Goal: Information Seeking & Learning: Learn about a topic

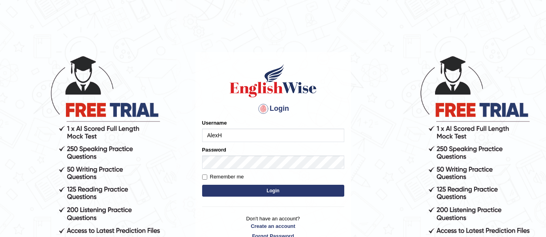
type input "AlexH"
click at [317, 192] on button "Login" at bounding box center [273, 190] width 142 height 12
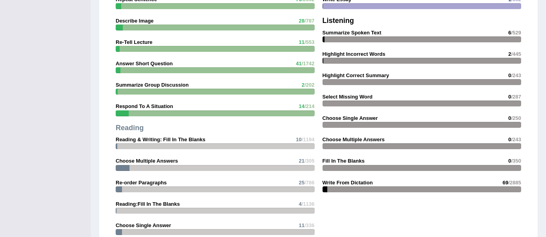
scroll to position [777, 0]
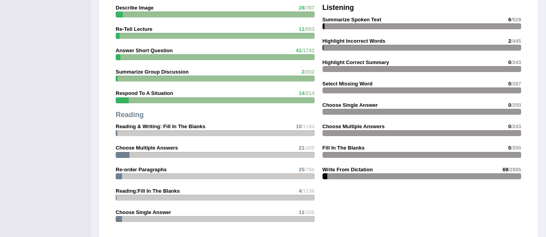
click at [345, 166] on strong "Write From Dictation" at bounding box center [348, 169] width 51 height 6
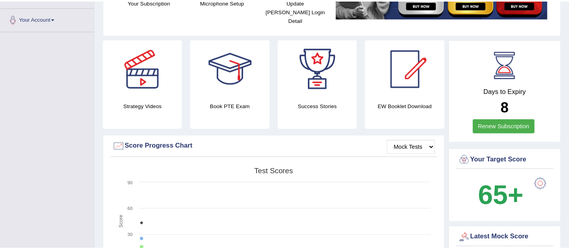
scroll to position [0, 0]
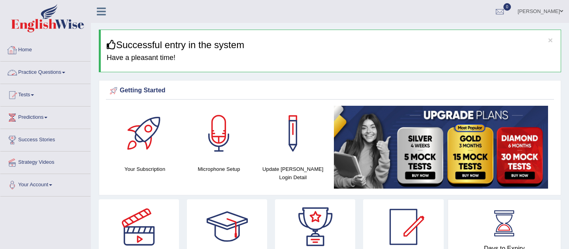
click at [46, 71] on link "Practice Questions" at bounding box center [45, 72] width 90 height 20
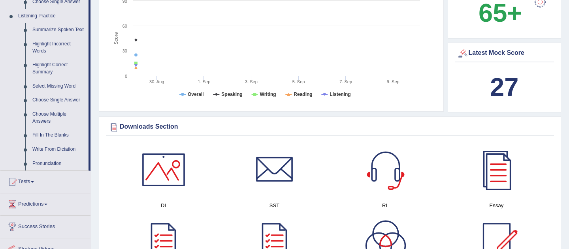
scroll to position [337, 0]
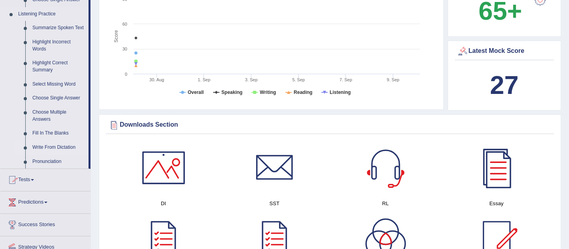
click at [53, 154] on link "Write From Dictation" at bounding box center [59, 148] width 60 height 14
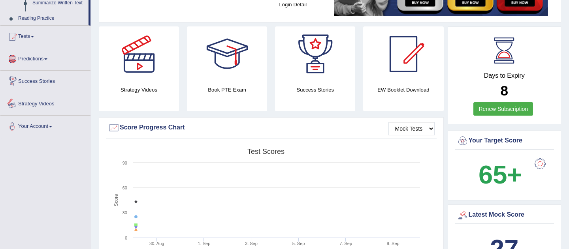
scroll to position [269, 0]
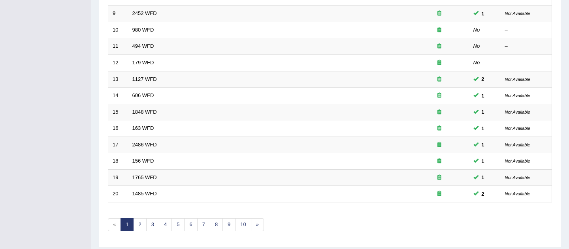
scroll to position [274, 0]
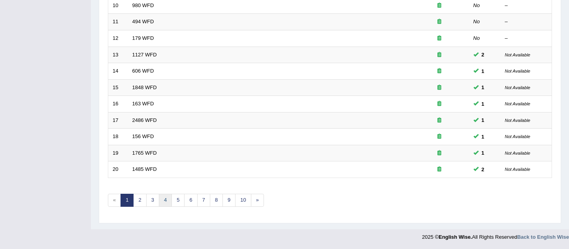
click at [164, 201] on link "4" at bounding box center [165, 200] width 13 height 13
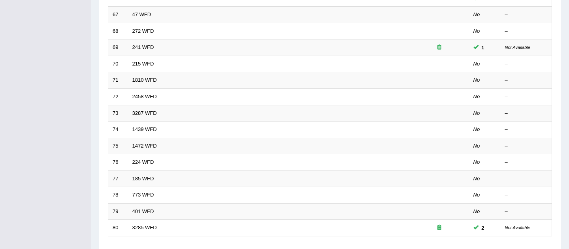
scroll to position [220, 0]
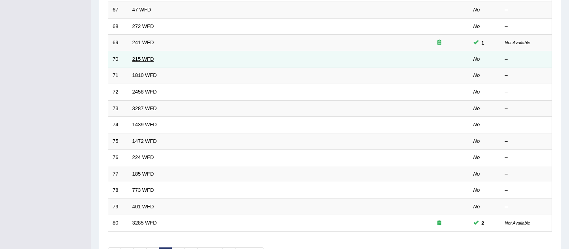
click at [143, 59] on link "215 WFD" at bounding box center [143, 59] width 22 height 6
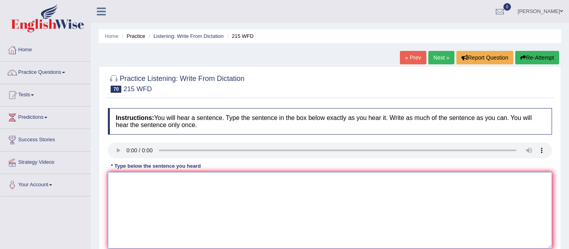
click at [231, 218] on textarea at bounding box center [330, 210] width 444 height 77
type textarea "s"
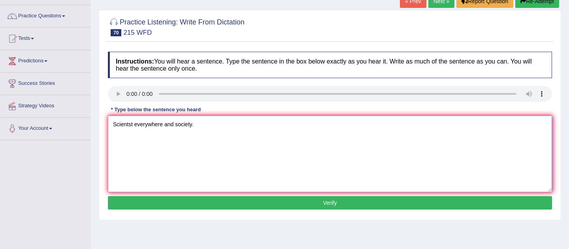
type textarea "Scientst everywhere and society."
click at [272, 200] on button "Verify" at bounding box center [330, 202] width 444 height 13
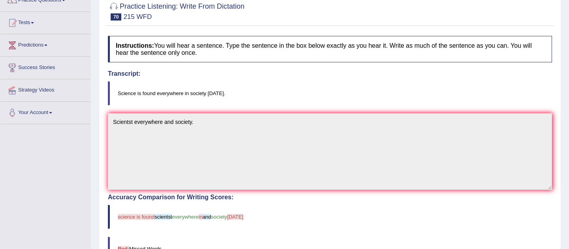
scroll to position [0, 0]
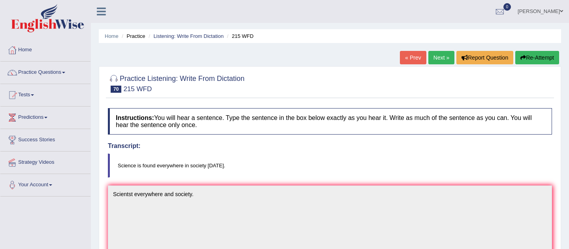
click at [443, 61] on link "Next »" at bounding box center [441, 57] width 26 height 13
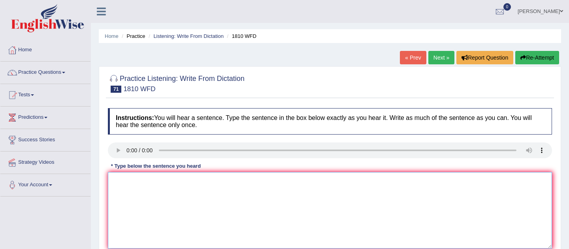
click at [244, 216] on textarea at bounding box center [330, 210] width 444 height 77
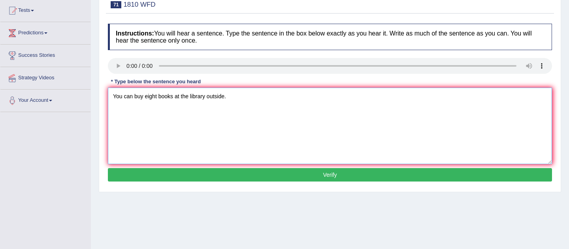
scroll to position [86, 0]
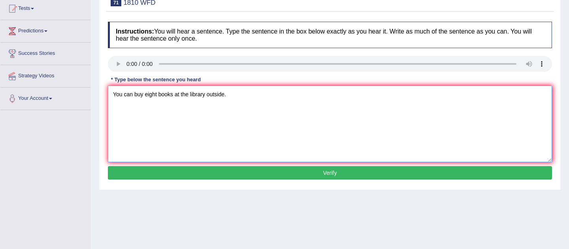
type textarea "You can buy eight books at the library outside."
click at [222, 168] on button "Verify" at bounding box center [330, 172] width 444 height 13
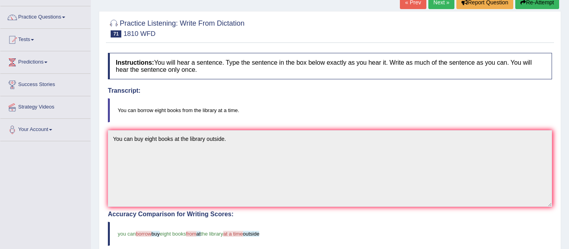
scroll to position [39, 0]
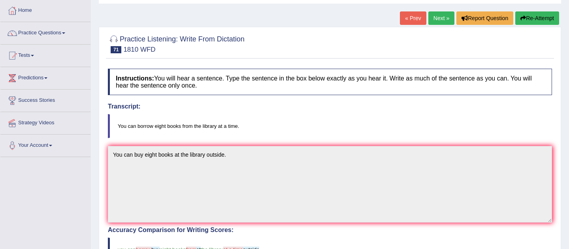
click at [437, 19] on link "Next »" at bounding box center [441, 17] width 26 height 13
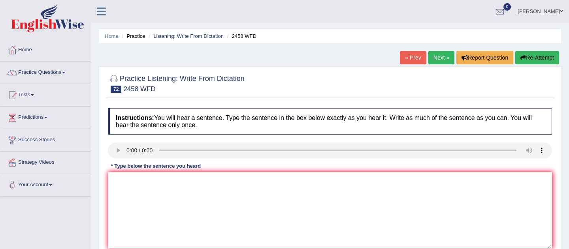
click at [209, 199] on textarea at bounding box center [330, 210] width 444 height 77
click at [42, 74] on link "Practice Questions" at bounding box center [45, 72] width 90 height 20
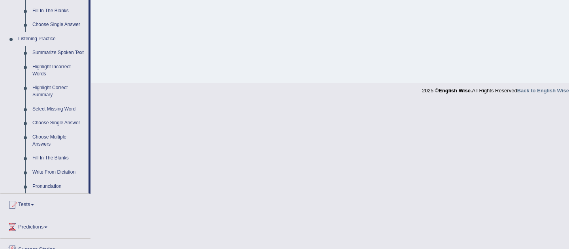
scroll to position [321, 0]
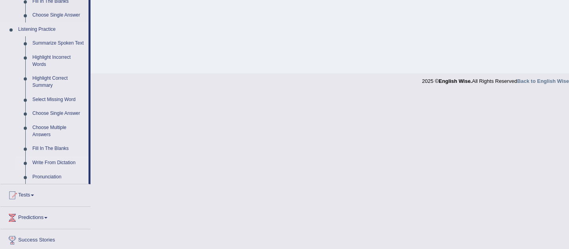
click at [64, 170] on link "Write From Dictation" at bounding box center [59, 163] width 60 height 14
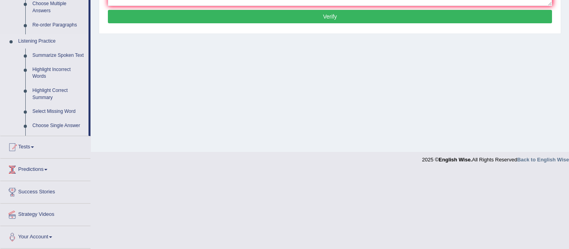
scroll to position [122, 0]
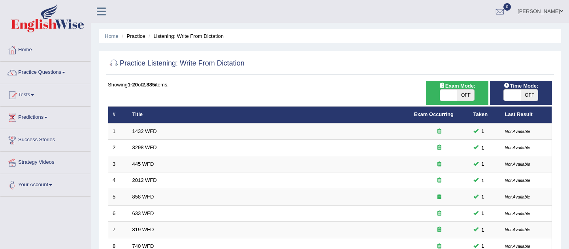
click at [469, 93] on span "OFF" at bounding box center [465, 95] width 17 height 11
checkbox input "true"
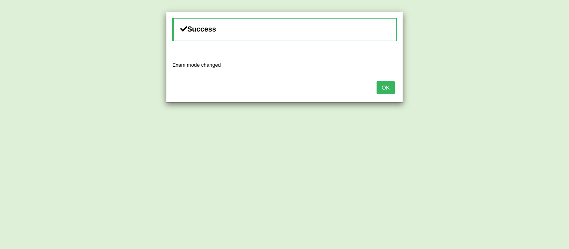
click at [384, 88] on button "OK" at bounding box center [385, 87] width 18 height 13
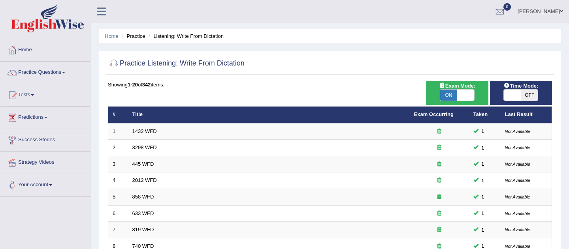
click at [528, 95] on span "OFF" at bounding box center [529, 95] width 17 height 11
checkbox input "true"
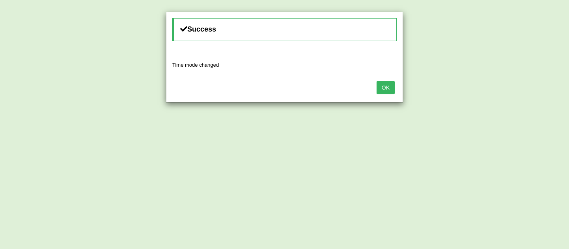
click at [389, 88] on button "OK" at bounding box center [385, 87] width 18 height 13
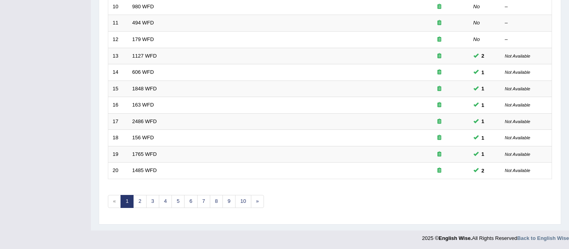
scroll to position [274, 0]
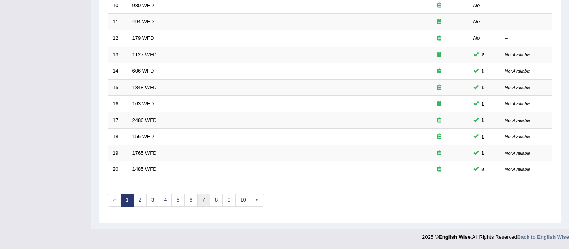
click at [207, 201] on link "7" at bounding box center [203, 200] width 13 height 13
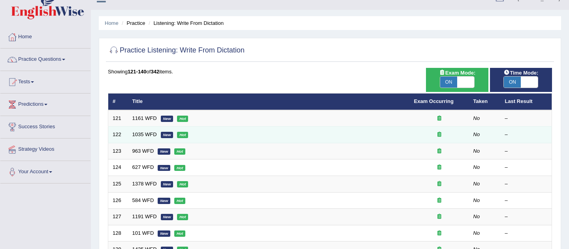
scroll to position [9, 0]
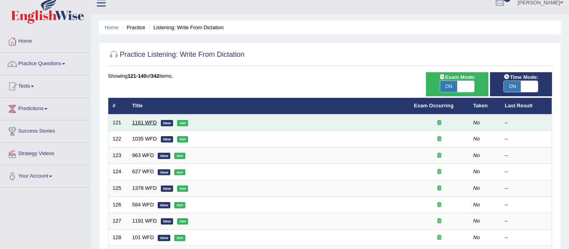
click at [140, 122] on link "1161 WFD" at bounding box center [144, 123] width 24 height 6
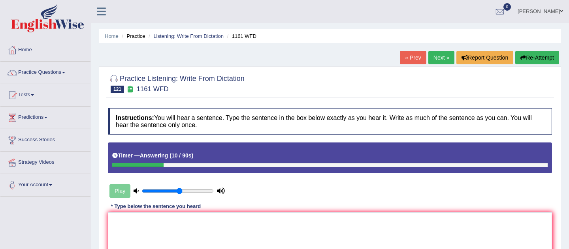
type input "0.55"
click at [179, 192] on input "range" at bounding box center [178, 191] width 72 height 6
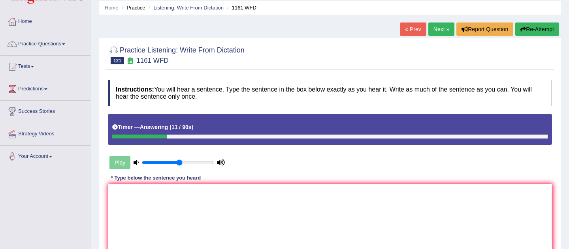
scroll to position [34, 0]
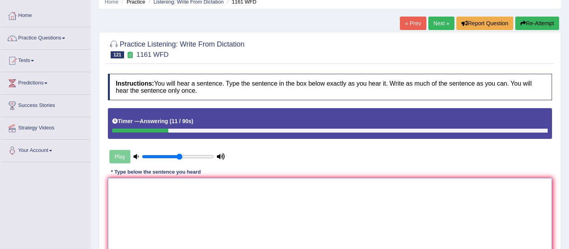
click at [242, 210] on textarea at bounding box center [330, 216] width 444 height 77
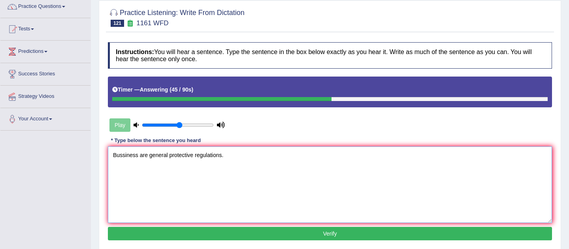
scroll to position [68, 0]
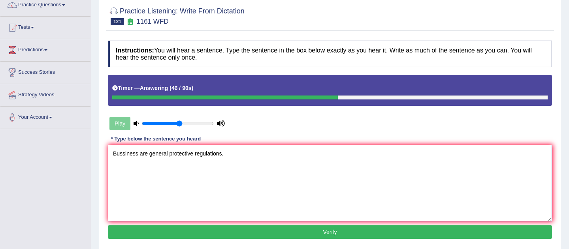
type textarea "Bussiness are general protective regulations."
click at [316, 237] on button "Verify" at bounding box center [330, 232] width 444 height 13
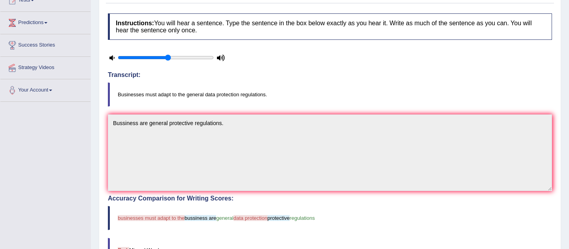
scroll to position [94, 0]
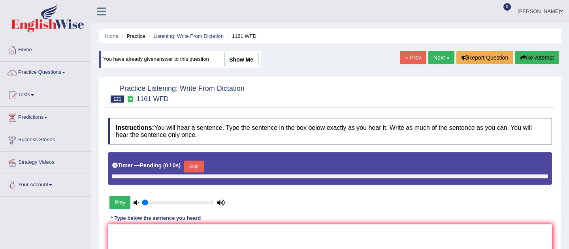
type input "0.55"
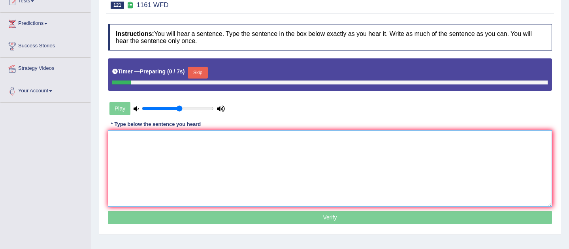
click at [252, 149] on textarea at bounding box center [330, 168] width 444 height 77
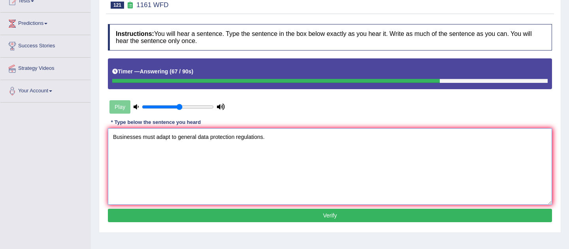
type textarea "Businesses must adapt to general data protection regulations."
click at [332, 223] on div "Instructions: You will hear a sentence. Type the sentence in the box below exac…" at bounding box center [330, 124] width 448 height 209
click at [342, 218] on button "Verify" at bounding box center [330, 215] width 444 height 13
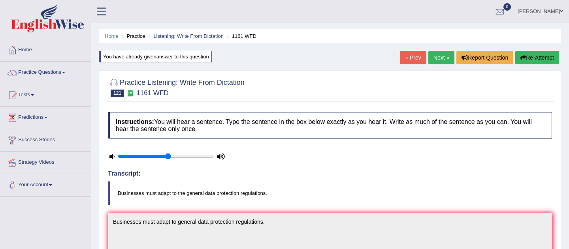
click at [438, 57] on link "Next »" at bounding box center [441, 57] width 26 height 13
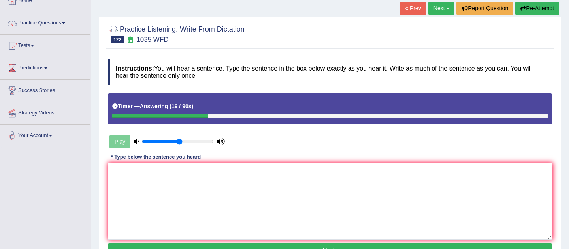
scroll to position [65, 0]
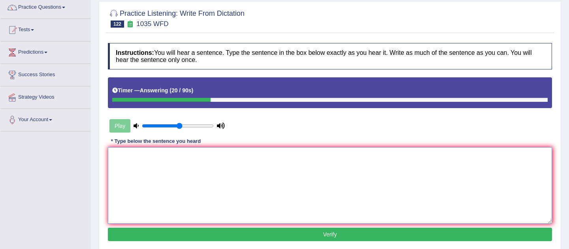
click at [352, 186] on textarea at bounding box center [330, 185] width 444 height 77
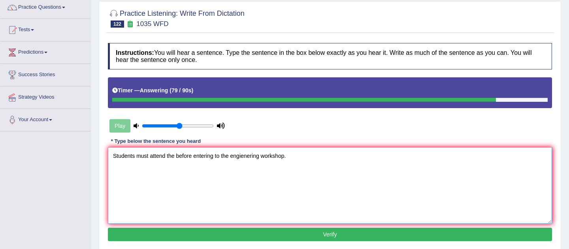
click at [177, 157] on textarea "Students must attend the before entering to the engienering workshop." at bounding box center [330, 185] width 444 height 77
type textarea "Students must attend the conference before entering to the engienering workshop."
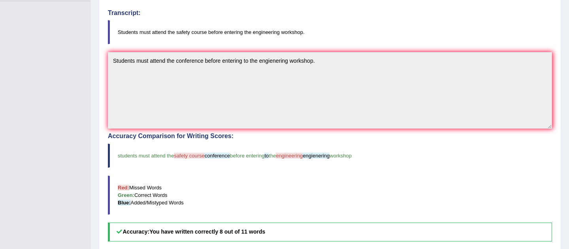
scroll to position [0, 0]
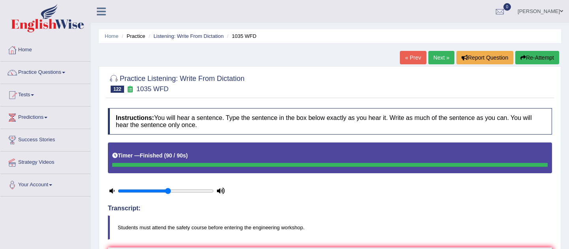
click at [443, 58] on link "Next »" at bounding box center [441, 57] width 26 height 13
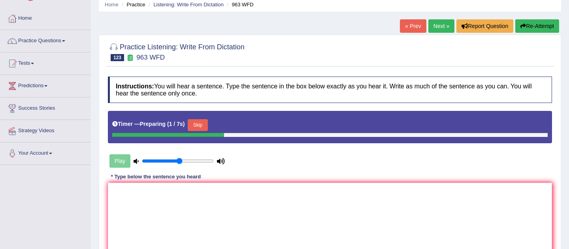
scroll to position [36, 0]
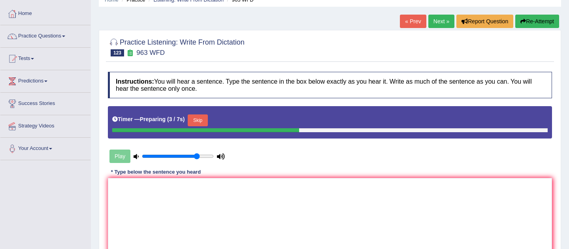
type input "0.8"
click at [196, 154] on input "range" at bounding box center [178, 156] width 72 height 6
click at [214, 202] on textarea at bounding box center [330, 216] width 444 height 77
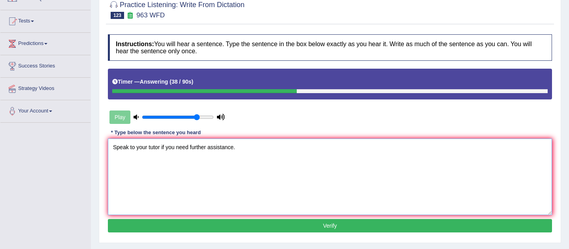
scroll to position [75, 0]
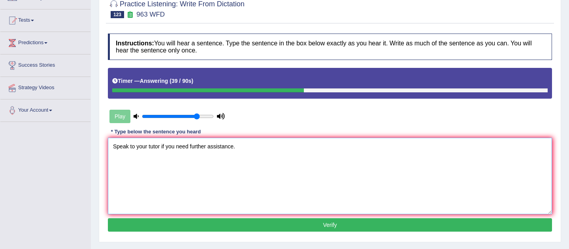
type textarea "Speak to your tutor if you need further assistance."
click at [211, 227] on button "Verify" at bounding box center [330, 224] width 444 height 13
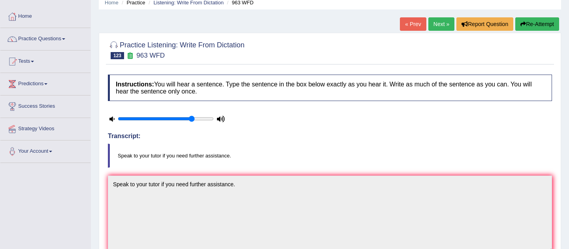
scroll to position [0, 0]
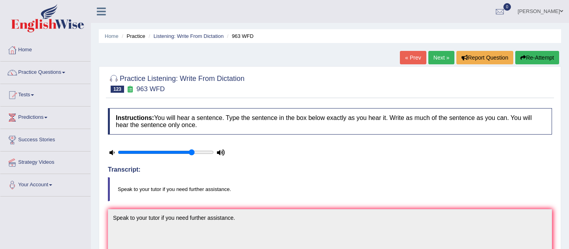
click at [440, 53] on link "Next »" at bounding box center [441, 57] width 26 height 13
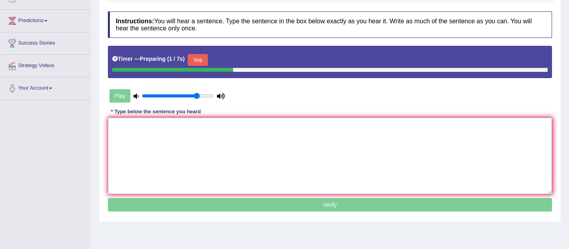
click at [301, 145] on textarea at bounding box center [330, 156] width 444 height 77
type input "0.95"
click at [207, 95] on input "range" at bounding box center [178, 96] width 72 height 6
click at [216, 132] on textarea at bounding box center [330, 156] width 444 height 77
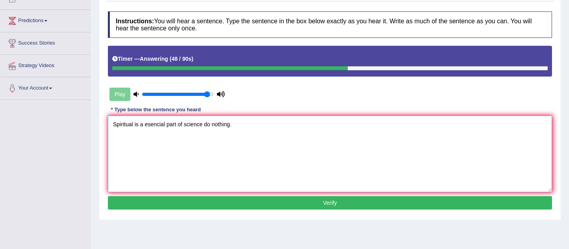
type textarea "Spiritual is a esencial part of science do nothing."
click at [218, 199] on button "Verify" at bounding box center [330, 202] width 444 height 13
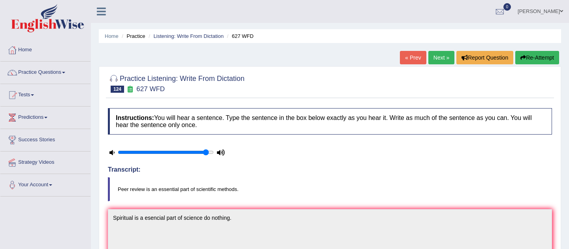
click at [436, 57] on link "Next »" at bounding box center [441, 57] width 26 height 13
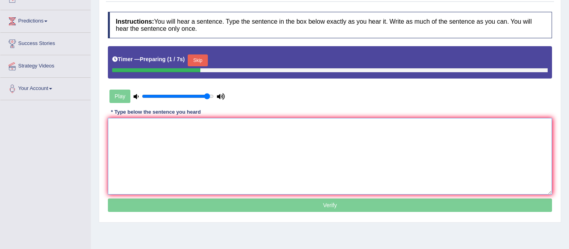
click at [315, 141] on textarea at bounding box center [330, 156] width 444 height 77
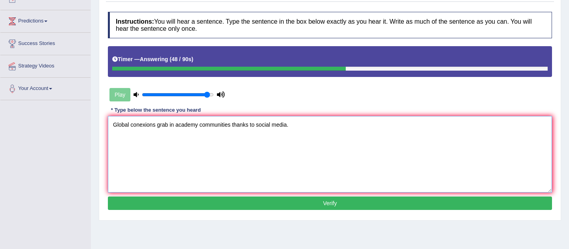
click at [168, 124] on textarea "Global conexions grab in academy communities thanks to social media." at bounding box center [330, 154] width 444 height 77
type textarea "Global conexions grabs in academy communities thanks to social media."
click at [205, 203] on button "Verify" at bounding box center [330, 203] width 444 height 13
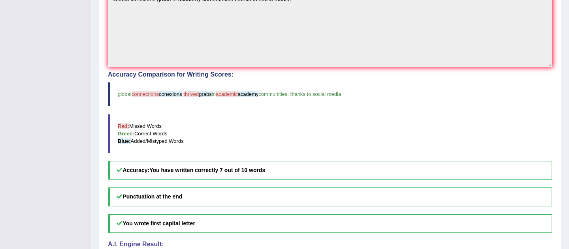
scroll to position [218, 0]
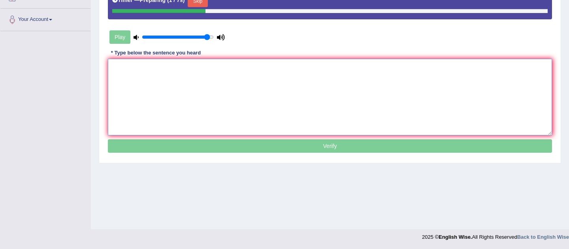
click at [218, 95] on textarea at bounding box center [330, 97] width 444 height 77
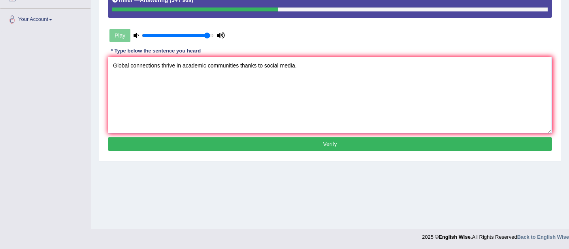
type textarea "Global connections thrive in academic communities thanks to social media."
click at [272, 143] on button "Verify" at bounding box center [330, 143] width 444 height 13
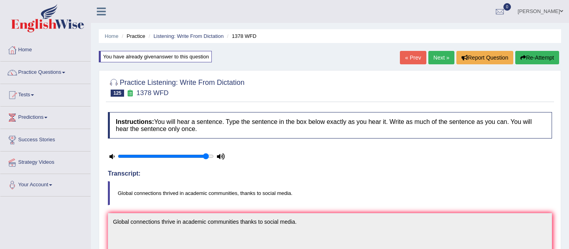
click at [436, 53] on link "Next »" at bounding box center [441, 57] width 26 height 13
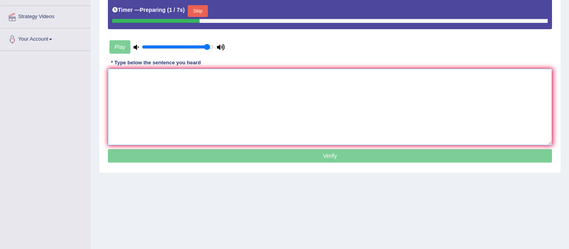
click at [331, 137] on textarea at bounding box center [330, 107] width 444 height 77
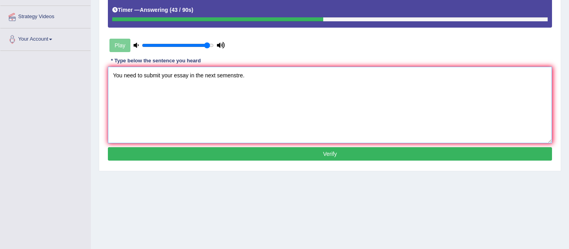
type textarea "You need to submit your essay in the next semenstre."
click at [311, 156] on button "Verify" at bounding box center [330, 153] width 444 height 13
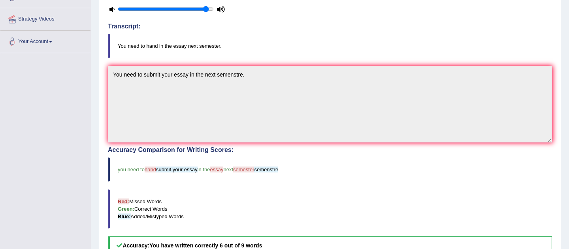
scroll to position [143, 0]
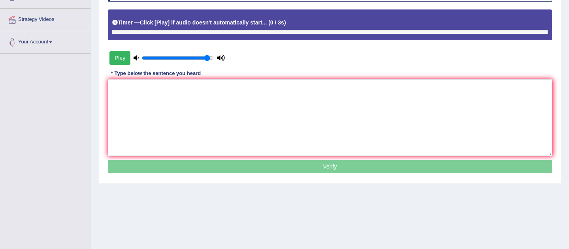
click at [120, 63] on button "Play" at bounding box center [119, 57] width 21 height 13
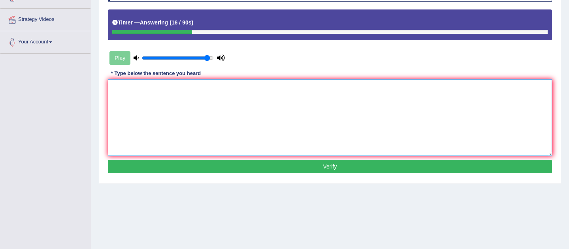
click at [169, 124] on textarea at bounding box center [330, 117] width 444 height 77
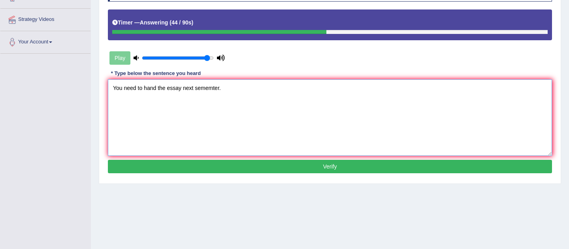
type textarea "You need to hand the essay next sememter."
click at [203, 164] on button "Verify" at bounding box center [330, 166] width 444 height 13
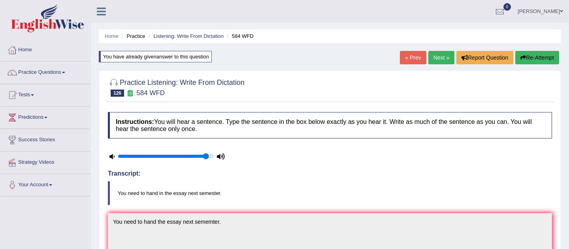
click at [429, 56] on link "Next »" at bounding box center [441, 57] width 26 height 13
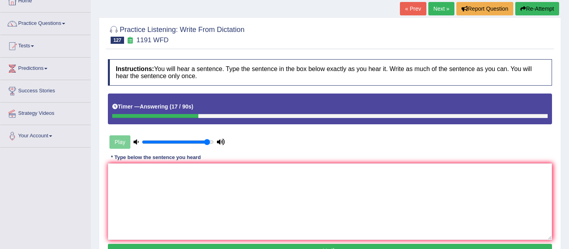
scroll to position [60, 0]
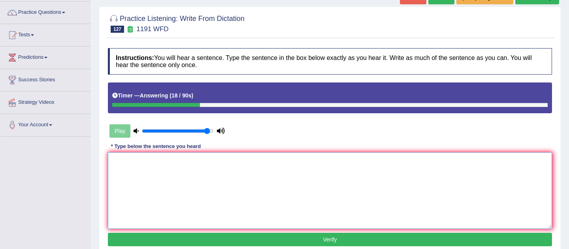
click at [360, 180] on textarea at bounding box center [330, 190] width 444 height 77
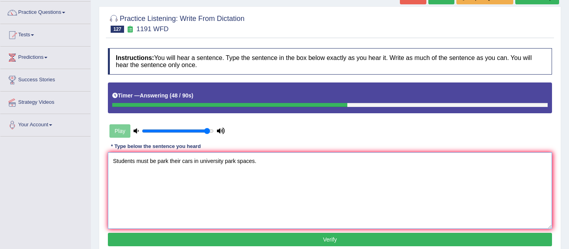
type textarea "Students must be park their cars in university park spaces."
click at [293, 237] on button "Verify" at bounding box center [330, 239] width 444 height 13
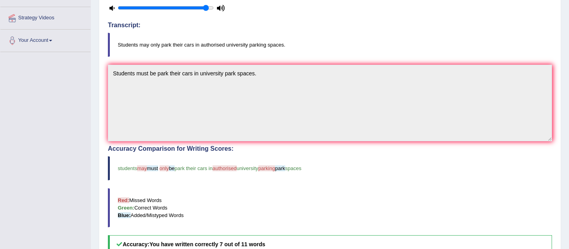
scroll to position [135, 0]
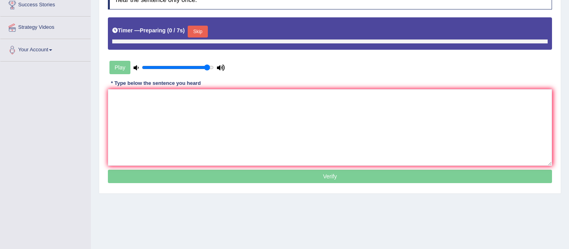
scroll to position [135, 0]
click at [202, 79] on div "Instructions: You will hear a sentence. Type the sentence in the box below exac…" at bounding box center [330, 84] width 448 height 211
click at [226, 118] on textarea at bounding box center [330, 127] width 444 height 77
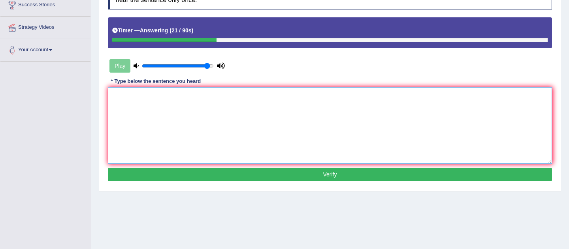
click at [222, 120] on textarea at bounding box center [330, 125] width 444 height 77
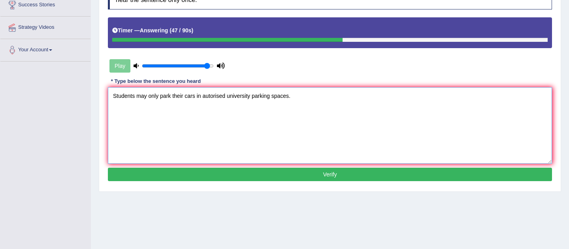
type textarea "Students may only park their cars in autorised university parking spaces."
click at [320, 171] on button "Verify" at bounding box center [330, 174] width 444 height 13
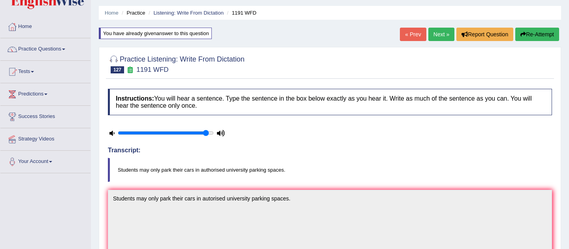
scroll to position [0, 0]
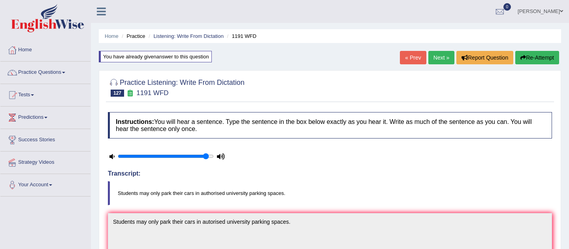
click at [438, 52] on link "Next »" at bounding box center [441, 57] width 26 height 13
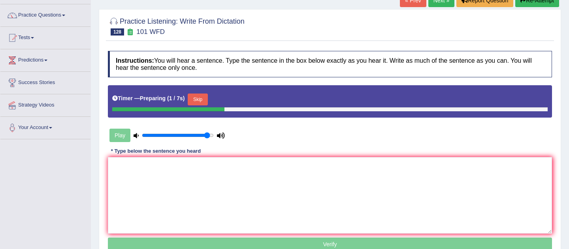
scroll to position [63, 0]
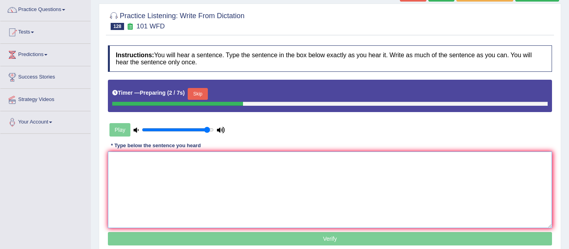
click at [392, 175] on textarea at bounding box center [330, 190] width 444 height 77
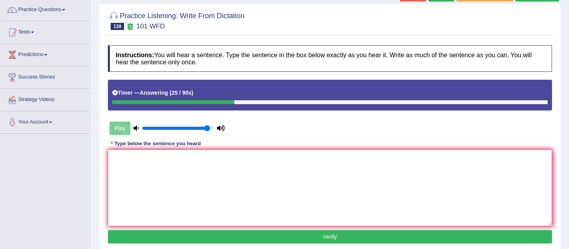
click at [314, 162] on textarea at bounding box center [330, 188] width 444 height 77
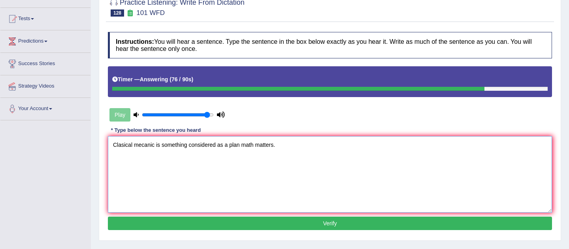
scroll to position [77, 0]
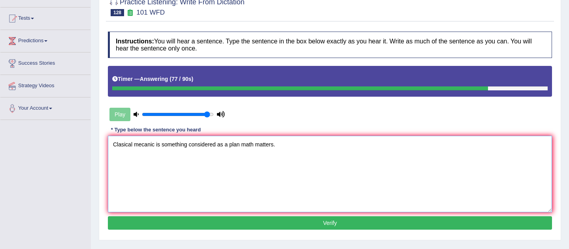
type textarea "Clasical mecanic is something considered as a plan math matters."
click at [259, 224] on button "Verify" at bounding box center [330, 222] width 444 height 13
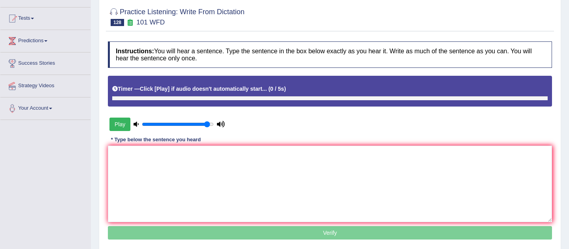
click at [122, 122] on button "Play" at bounding box center [119, 124] width 21 height 13
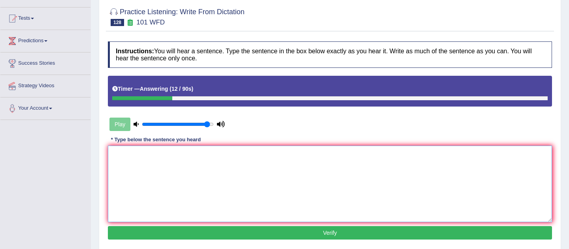
click at [138, 188] on textarea at bounding box center [330, 184] width 444 height 77
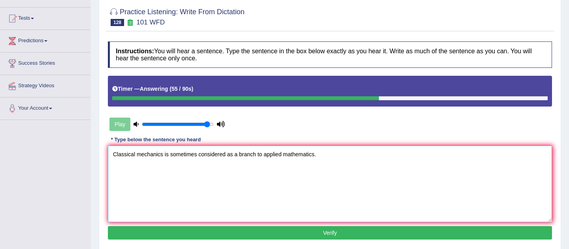
type textarea "Classical mechanics is sometimes considered as a branch to applied mathematics."
click at [229, 229] on button "Verify" at bounding box center [330, 232] width 444 height 13
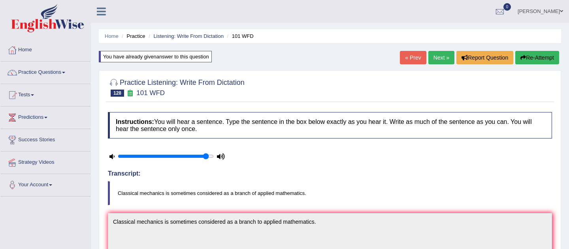
click at [432, 52] on link "Next »" at bounding box center [441, 57] width 26 height 13
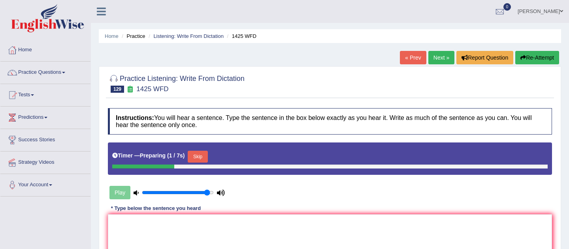
scroll to position [15, 0]
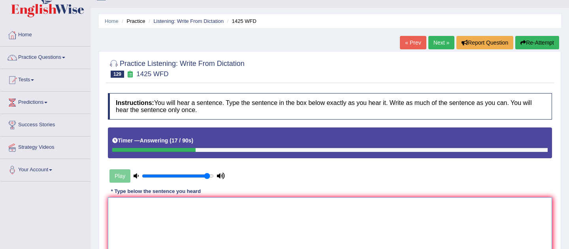
click at [357, 213] on textarea at bounding box center [330, 235] width 444 height 77
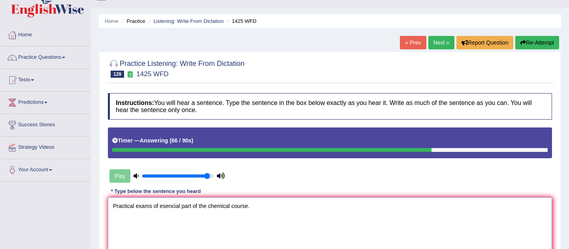
click at [158, 207] on textarea "Practical exams of esencial part of the chemical course." at bounding box center [330, 235] width 444 height 77
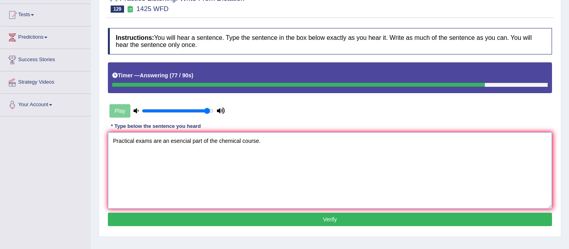
scroll to position [81, 0]
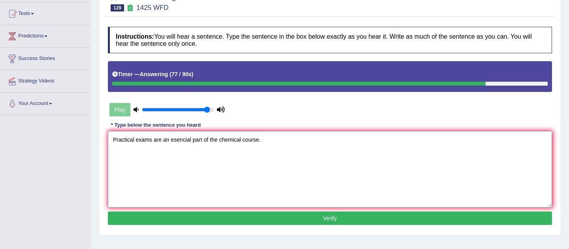
type textarea "Practical exams are an esencial part of the chemical course."
click at [266, 214] on button "Verify" at bounding box center [330, 218] width 444 height 13
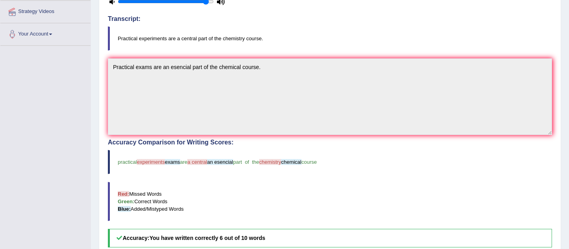
scroll to position [0, 0]
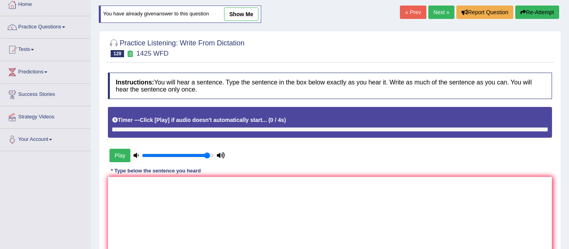
scroll to position [63, 0]
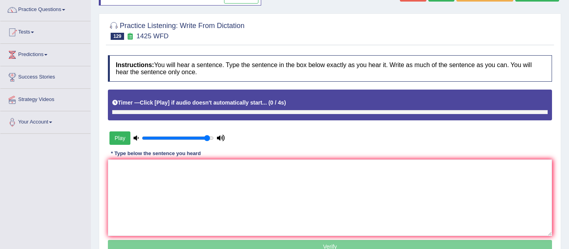
click at [124, 137] on button "Play" at bounding box center [119, 138] width 21 height 13
click at [200, 179] on textarea at bounding box center [330, 198] width 444 height 77
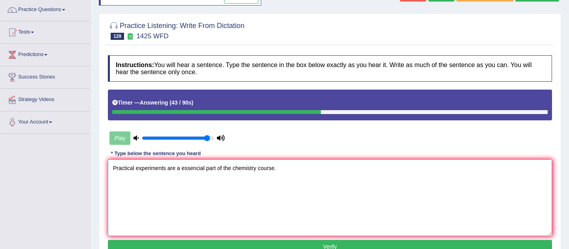
scroll to position [77, 0]
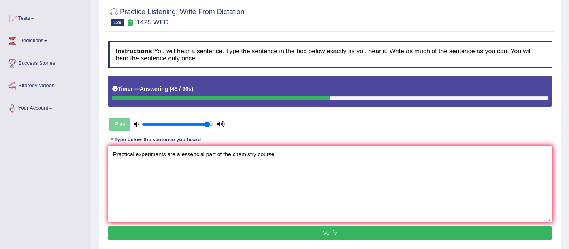
type textarea "Practical experiments are a essencial part of the chemistry course."
click at [333, 235] on button "Verify" at bounding box center [330, 232] width 444 height 13
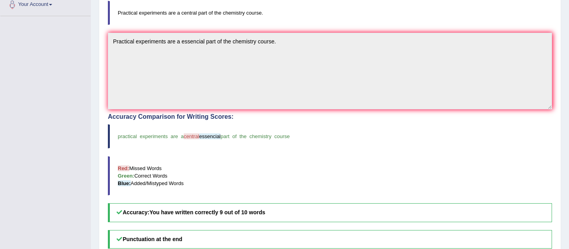
scroll to position [0, 0]
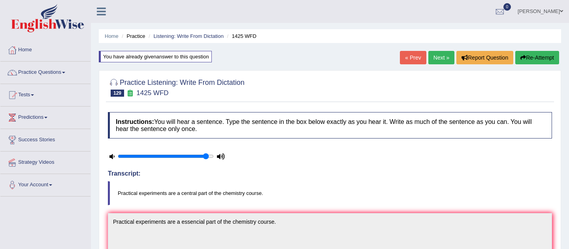
click at [433, 57] on link "Next »" at bounding box center [441, 57] width 26 height 13
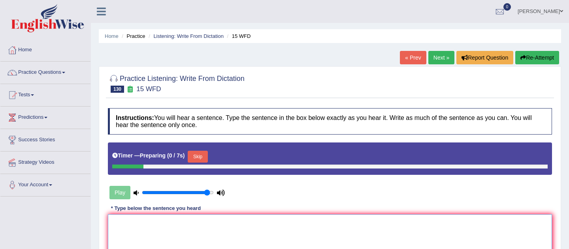
click at [325, 225] on textarea at bounding box center [330, 252] width 444 height 77
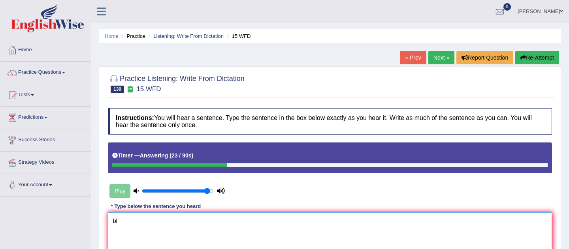
type textarea "b"
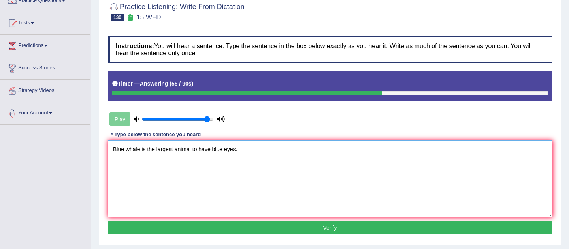
scroll to position [101, 0]
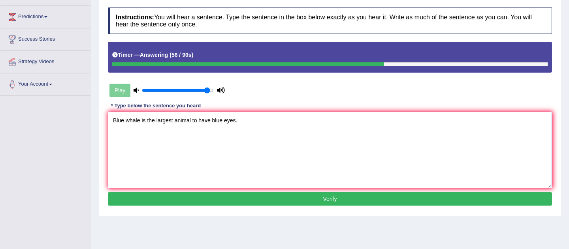
type textarea "Blue whale is the largest animal to have blue eyes."
click at [310, 198] on button "Verify" at bounding box center [330, 198] width 444 height 13
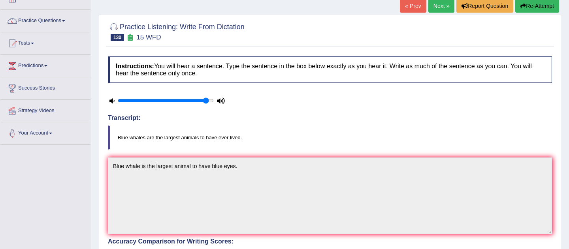
scroll to position [0, 0]
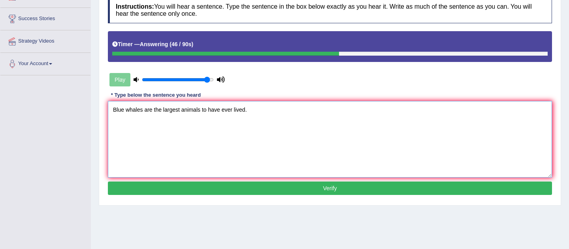
scroll to position [124, 0]
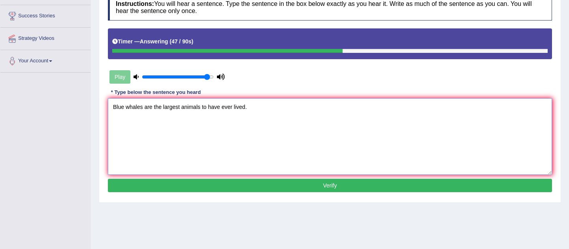
type textarea "Blue whales are the largest animals to have ever lived."
click at [318, 184] on button "Verify" at bounding box center [330, 185] width 444 height 13
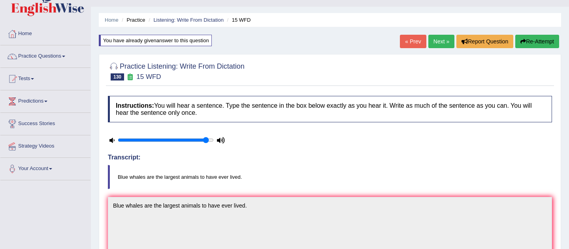
scroll to position [17, 0]
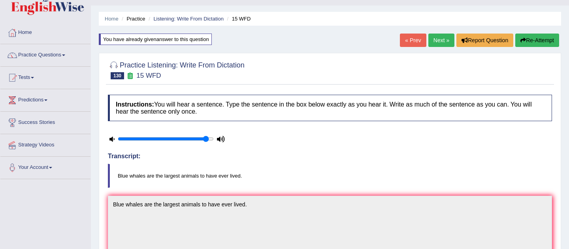
click at [436, 39] on link "Next »" at bounding box center [441, 40] width 26 height 13
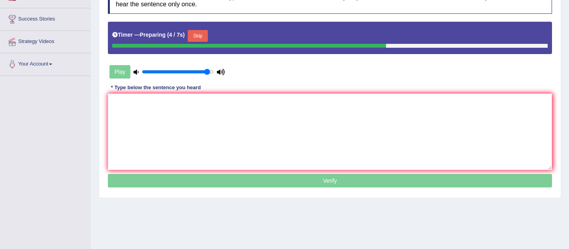
scroll to position [122, 0]
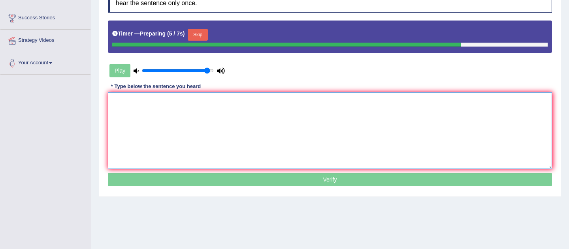
click at [420, 137] on textarea at bounding box center [330, 130] width 444 height 77
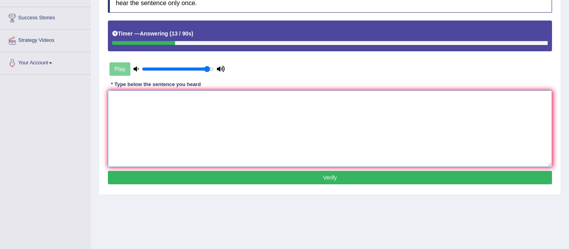
click at [417, 133] on textarea at bounding box center [330, 128] width 444 height 77
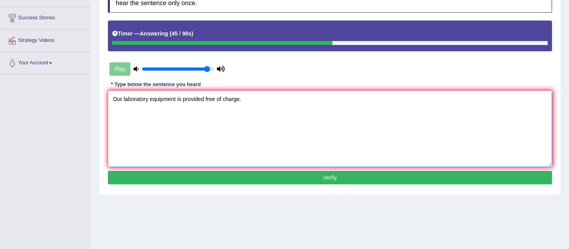
type textarea "Our laboratory equipment is provided free of charge."
click at [427, 182] on button "Verify" at bounding box center [330, 177] width 444 height 13
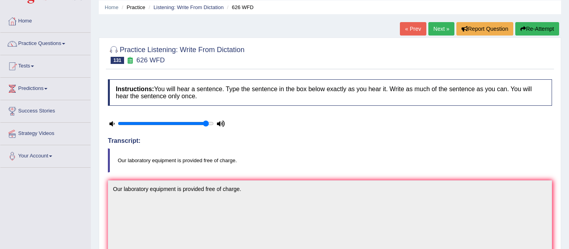
scroll to position [0, 0]
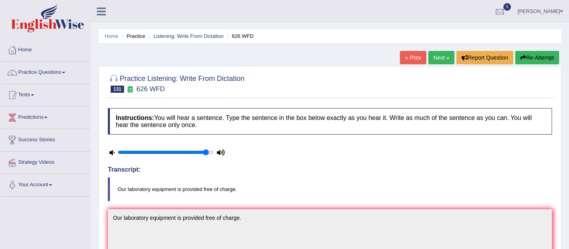
click at [432, 58] on link "Next »" at bounding box center [441, 57] width 26 height 13
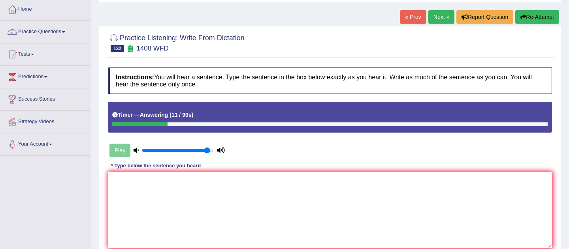
scroll to position [50, 0]
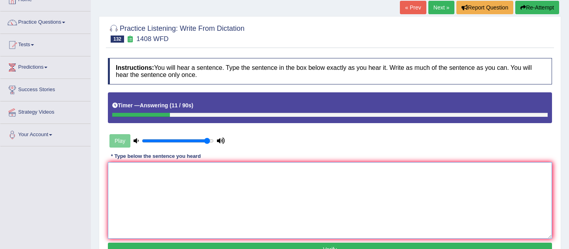
click at [287, 179] on textarea at bounding box center [330, 200] width 444 height 77
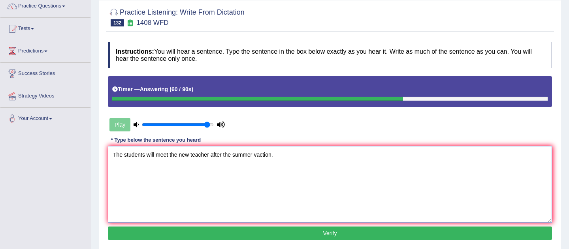
scroll to position [71, 0]
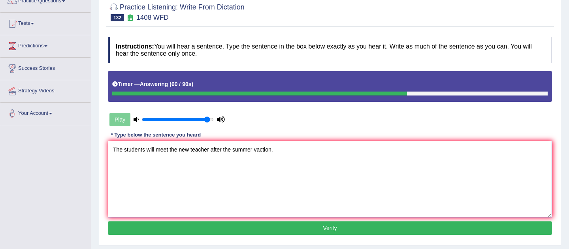
type textarea "The students will meet the new teacher after the summer vaction."
click at [309, 230] on button "Verify" at bounding box center [330, 228] width 444 height 13
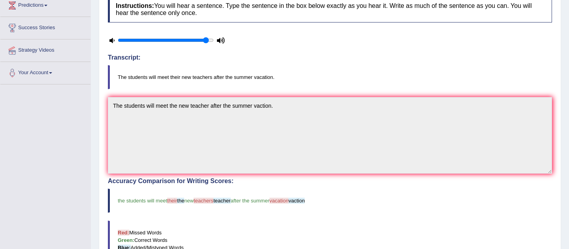
scroll to position [97, 0]
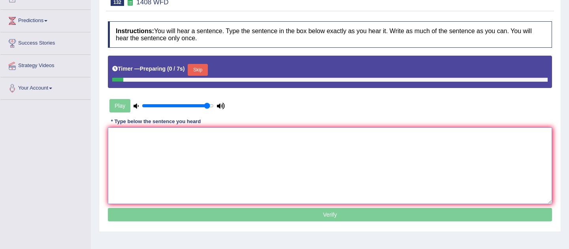
click at [263, 145] on textarea at bounding box center [330, 166] width 444 height 77
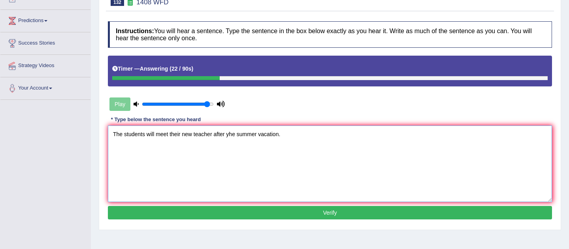
click at [228, 137] on textarea "The students will meet their new teacher after yhe summer vacation." at bounding box center [330, 164] width 444 height 77
type textarea "The students will meet their new teachers after the summer vacation."
click at [298, 213] on button "Verify" at bounding box center [330, 212] width 444 height 13
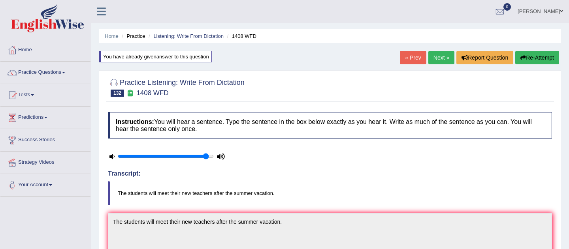
click at [431, 58] on link "Next »" at bounding box center [441, 57] width 26 height 13
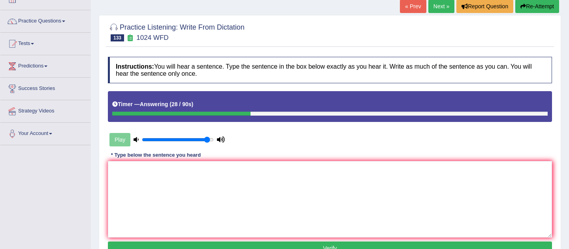
scroll to position [74, 0]
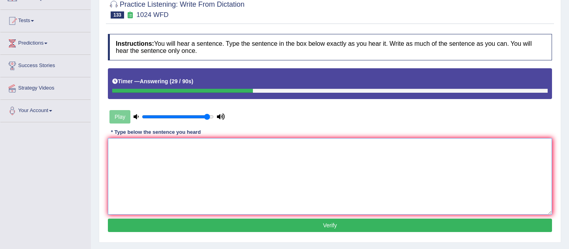
click at [295, 183] on textarea at bounding box center [330, 176] width 444 height 77
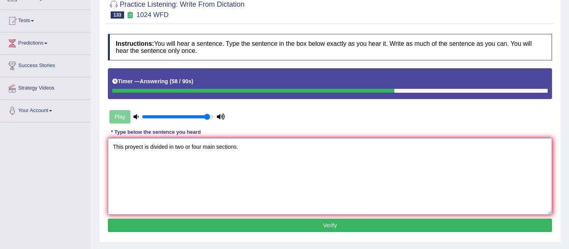
type textarea "This proyect is divided in two or four main sections."
click at [310, 224] on button "Verify" at bounding box center [330, 225] width 444 height 13
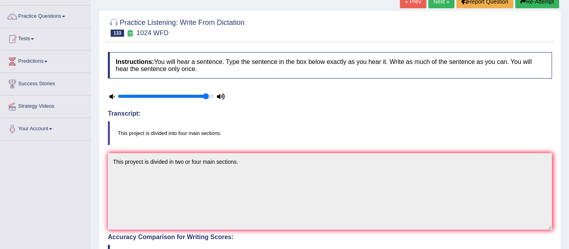
scroll to position [0, 0]
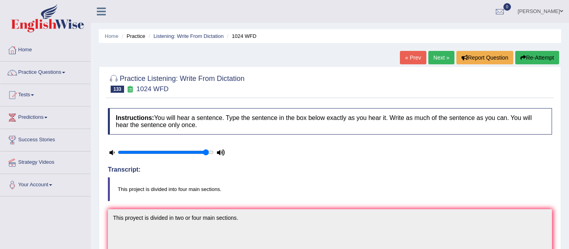
click at [432, 63] on link "Next »" at bounding box center [441, 57] width 26 height 13
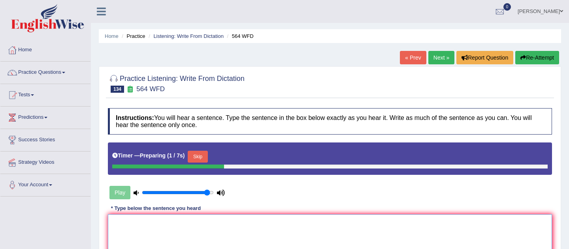
click at [334, 222] on textarea at bounding box center [330, 252] width 444 height 77
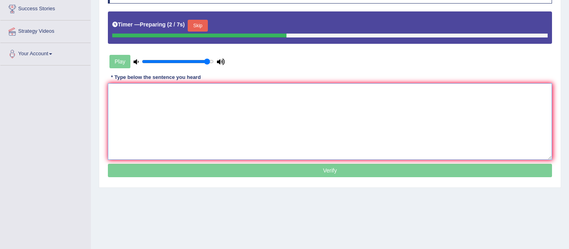
scroll to position [133, 0]
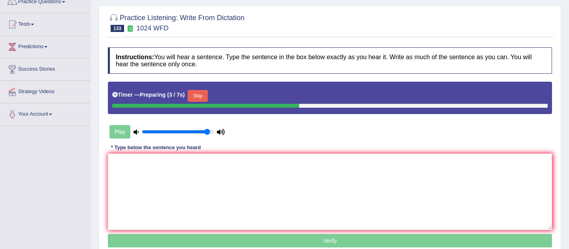
scroll to position [73, 0]
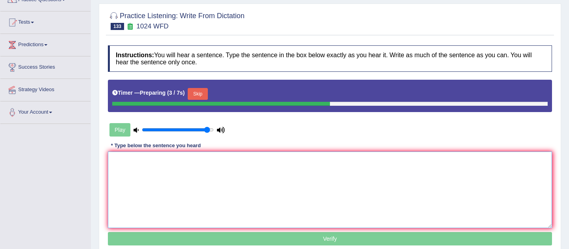
click at [248, 166] on textarea at bounding box center [330, 190] width 444 height 77
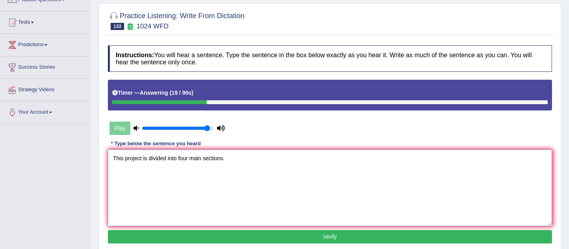
type textarea "This project is divided into four main sections."
click at [267, 236] on button "Verify" at bounding box center [330, 236] width 444 height 13
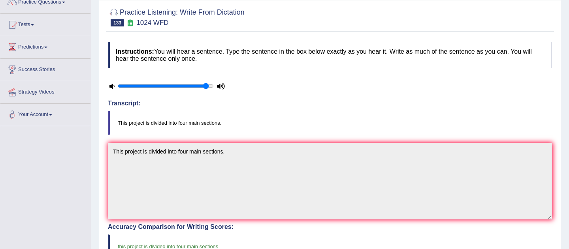
scroll to position [0, 0]
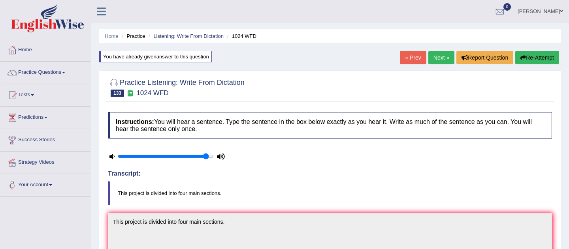
click at [444, 60] on link "Next »" at bounding box center [441, 57] width 26 height 13
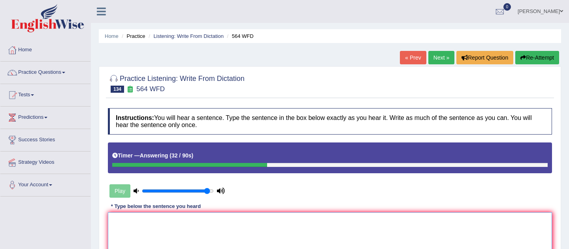
click at [341, 229] on textarea at bounding box center [330, 250] width 444 height 77
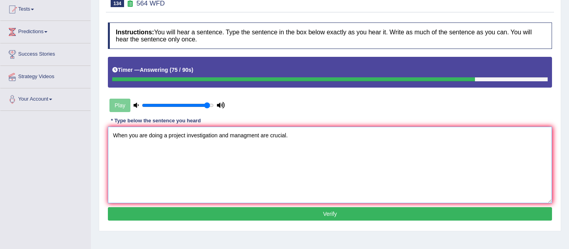
scroll to position [91, 0]
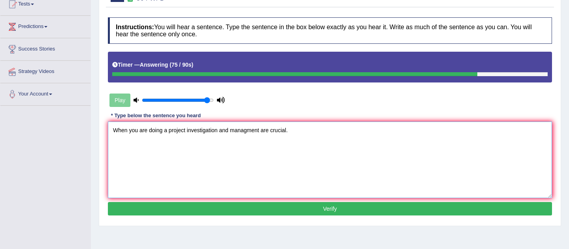
type textarea "When you are doing a project investigation and managment are crucial."
click at [372, 207] on button "Verify" at bounding box center [330, 208] width 444 height 13
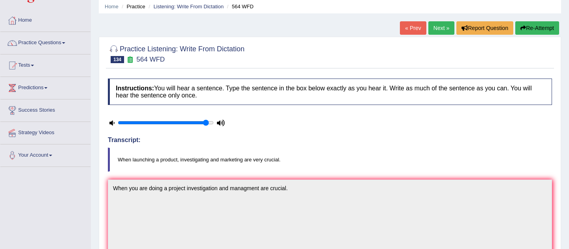
scroll to position [0, 0]
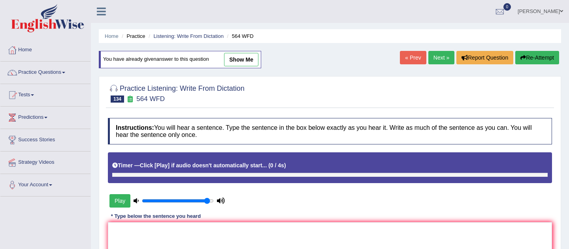
click at [122, 203] on button "Play" at bounding box center [119, 200] width 21 height 13
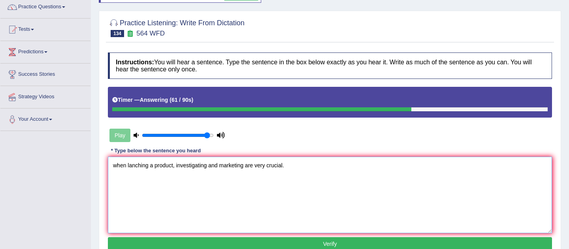
scroll to position [89, 0]
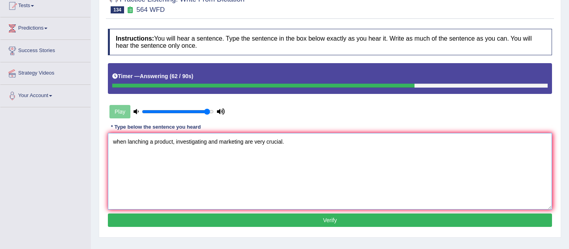
type textarea "when lanching a product, investigating and marketing are very crucial."
click at [338, 224] on button "Verify" at bounding box center [330, 220] width 444 height 13
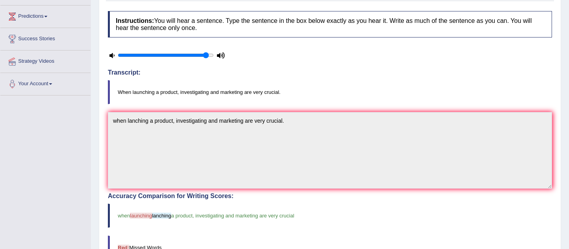
scroll to position [0, 0]
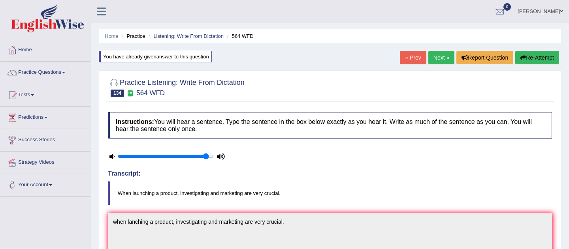
click at [433, 61] on link "Next »" at bounding box center [441, 57] width 26 height 13
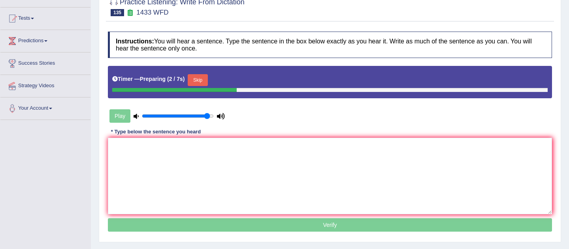
scroll to position [91, 0]
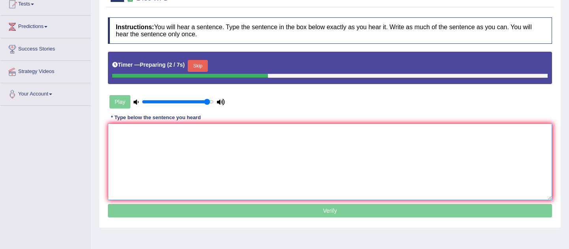
click at [323, 149] on textarea at bounding box center [330, 162] width 444 height 77
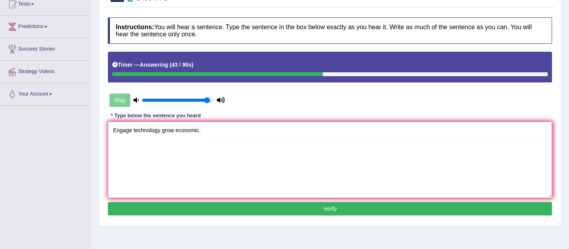
type textarea "Engage technology grow economic."
click at [348, 211] on button "Verify" at bounding box center [330, 208] width 444 height 13
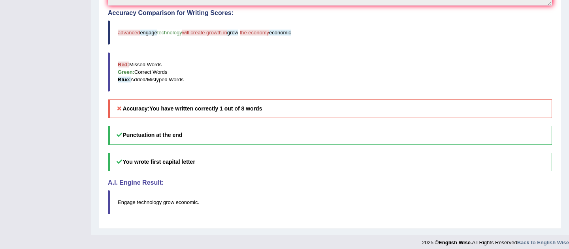
scroll to position [286, 0]
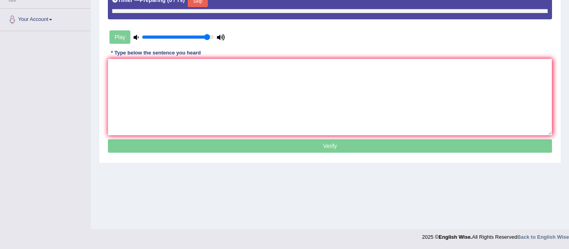
scroll to position [165, 0]
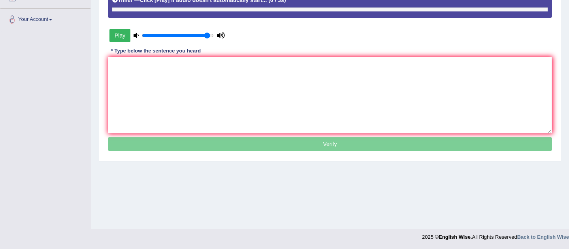
click at [121, 38] on button "Play" at bounding box center [119, 35] width 21 height 13
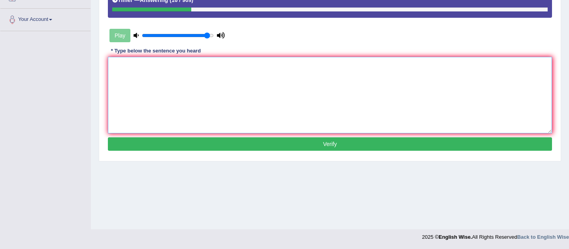
click at [202, 64] on textarea at bounding box center [330, 95] width 444 height 77
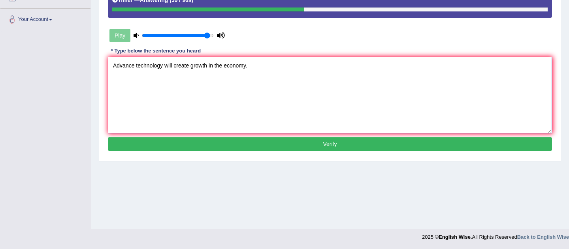
type textarea "Advance technology will create growth in the economy."
click at [276, 151] on div "Instructions: You will hear a sentence. Type the sentence in the box below exac…" at bounding box center [330, 53] width 448 height 209
click at [281, 147] on button "Verify" at bounding box center [330, 143] width 444 height 13
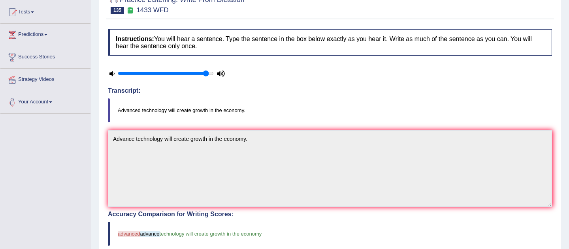
scroll to position [0, 0]
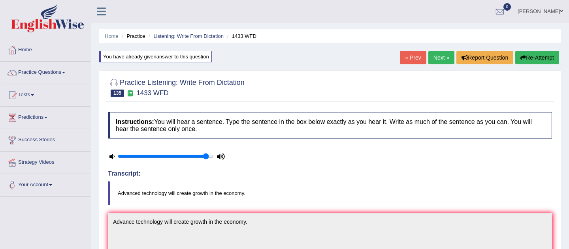
click at [432, 55] on link "Next »" at bounding box center [441, 57] width 26 height 13
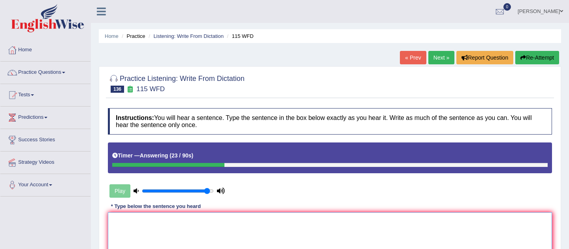
click at [280, 226] on textarea at bounding box center [330, 250] width 444 height 77
type textarea "e"
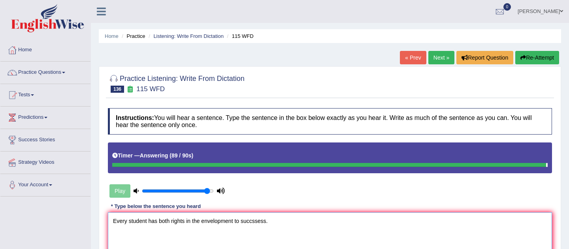
type textarea "Every student has both rights in the envelopment to succssess."
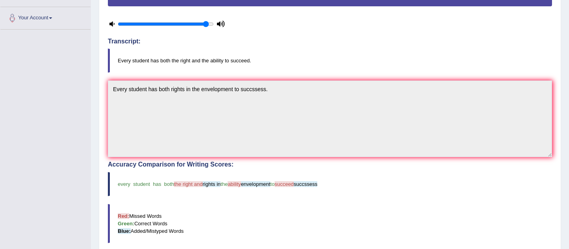
scroll to position [166, 0]
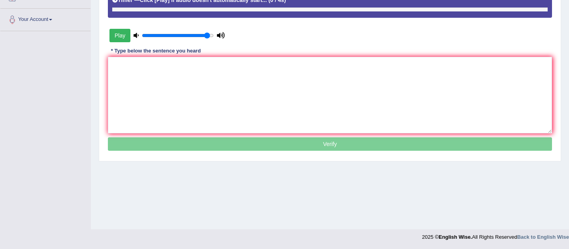
click at [119, 40] on button "Play" at bounding box center [119, 35] width 21 height 13
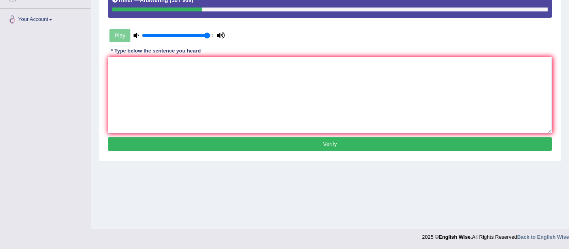
click at [163, 71] on textarea at bounding box center [330, 95] width 444 height 77
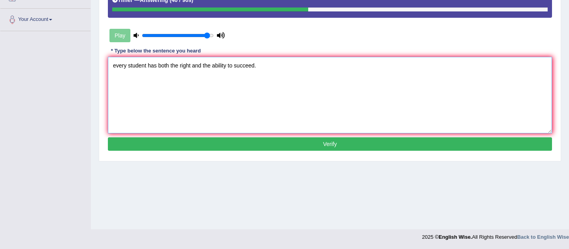
type textarea "every student has both the right and the ability to succeed."
click at [167, 138] on button "Verify" at bounding box center [330, 143] width 444 height 13
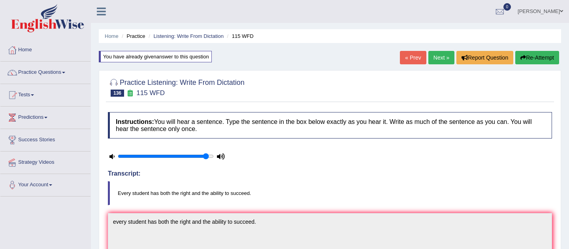
click at [436, 54] on link "Next »" at bounding box center [441, 57] width 26 height 13
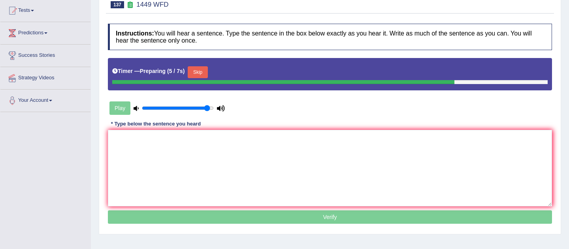
scroll to position [85, 0]
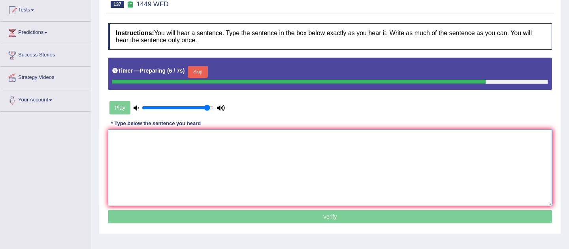
click at [413, 161] on textarea at bounding box center [330, 168] width 444 height 77
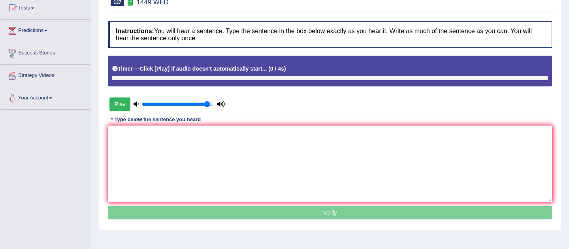
click at [123, 105] on button "Play" at bounding box center [119, 104] width 21 height 13
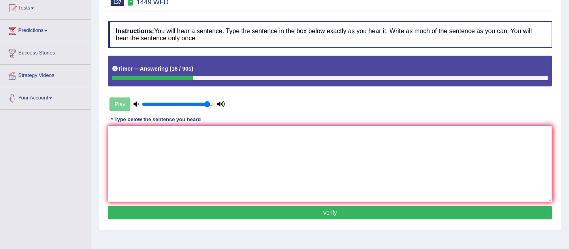
click at [175, 141] on textarea at bounding box center [330, 164] width 444 height 77
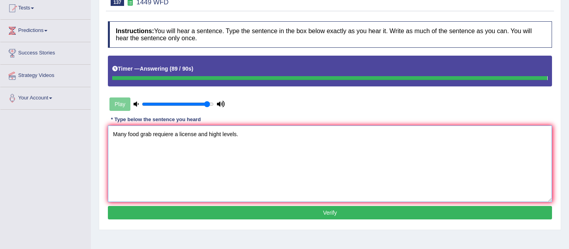
type textarea "Many food grab requiere a license and hight levels."
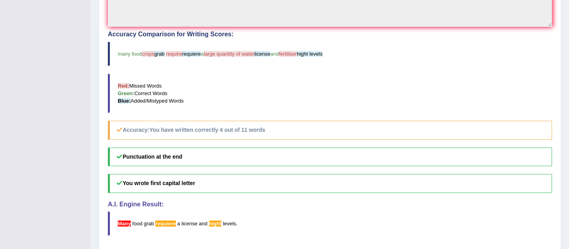
scroll to position [310, 0]
